Goal: Task Accomplishment & Management: Manage account settings

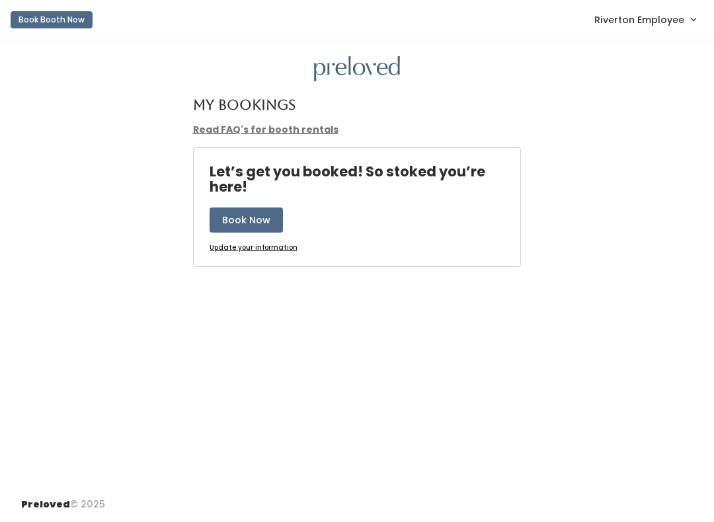
click at [674, 26] on span "Riverton Employee" at bounding box center [640, 20] width 90 height 15
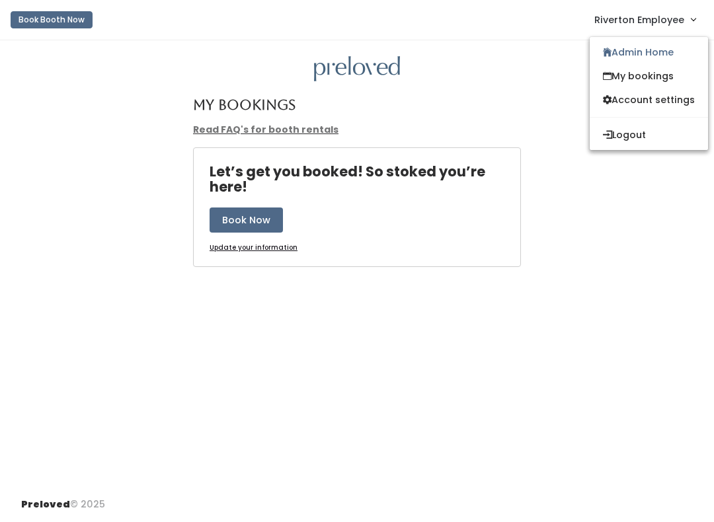
click at [664, 52] on link "Admin Home" at bounding box center [649, 52] width 118 height 24
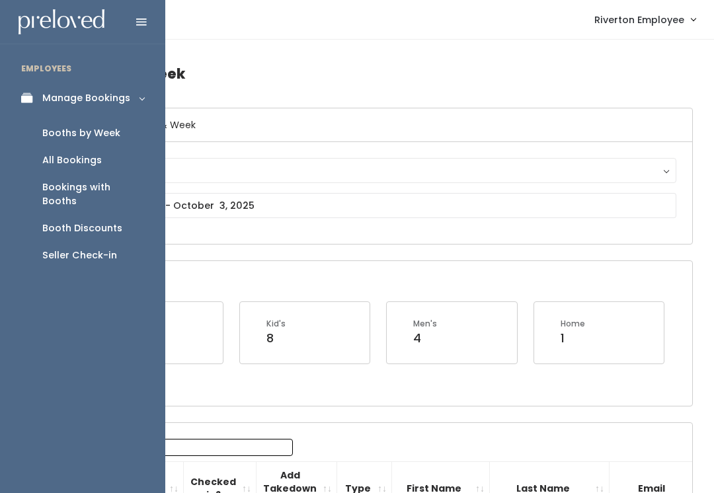
click at [28, 103] on icon at bounding box center [30, 98] width 19 height 11
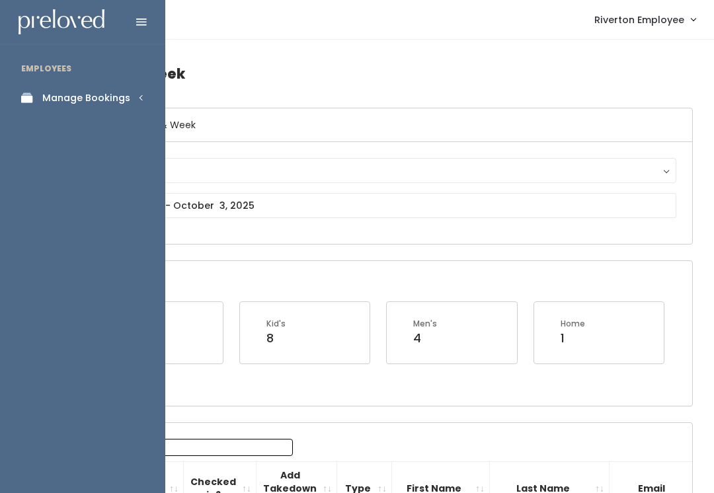
click at [119, 107] on link "Manage Bookings" at bounding box center [82, 98] width 165 height 30
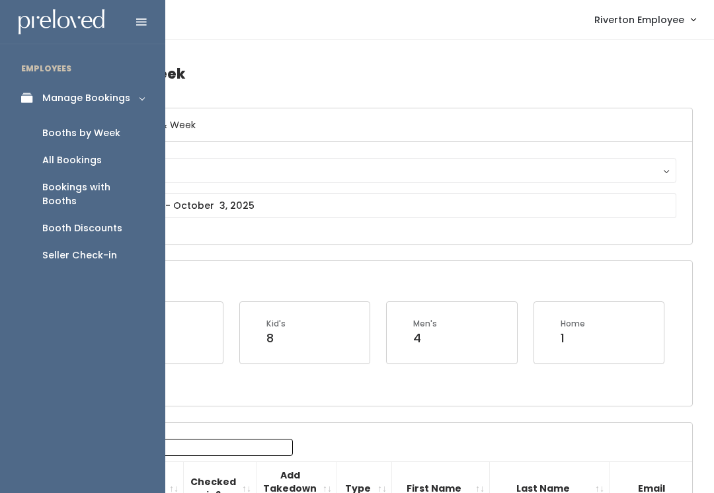
click at [109, 222] on div "Booth Discounts" at bounding box center [82, 229] width 80 height 14
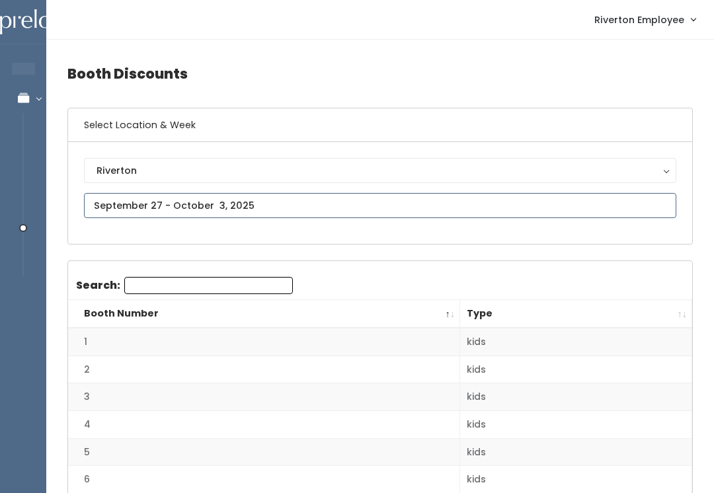
click at [363, 211] on input "text" at bounding box center [380, 205] width 593 height 25
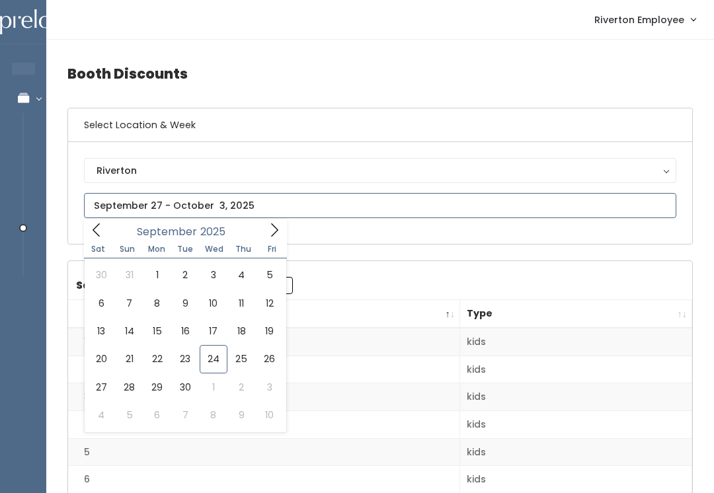
type input "[DATE] to [DATE]"
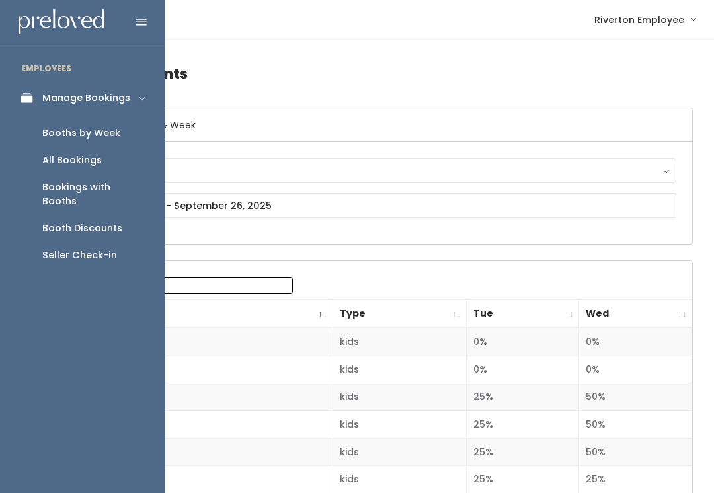
click at [83, 135] on div "Booths by Week" at bounding box center [81, 133] width 78 height 14
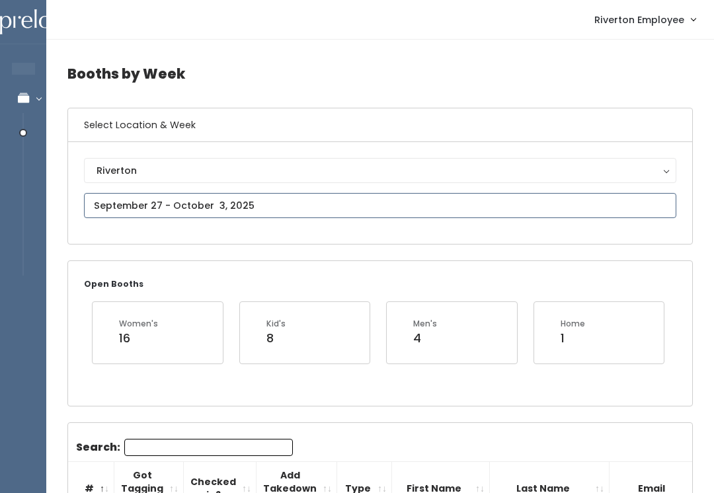
click at [267, 205] on input "text" at bounding box center [380, 205] width 593 height 25
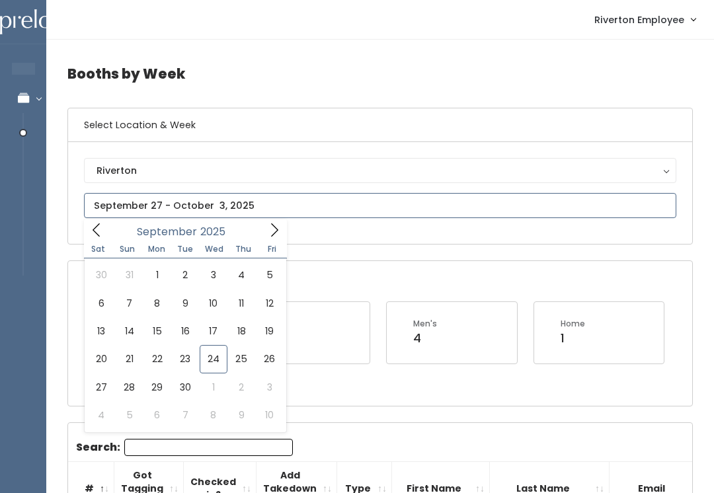
type input "September 20 to September 26"
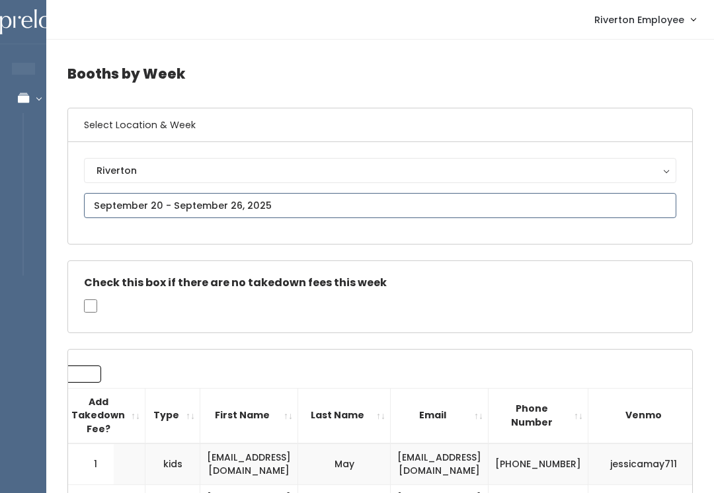
click at [317, 207] on input "text" at bounding box center [380, 205] width 593 height 25
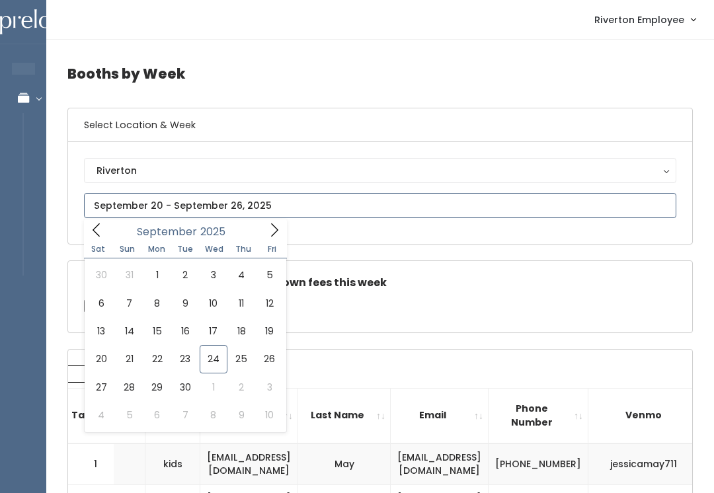
type input "September 27 to October 3"
